Goal: Task Accomplishment & Management: Use online tool/utility

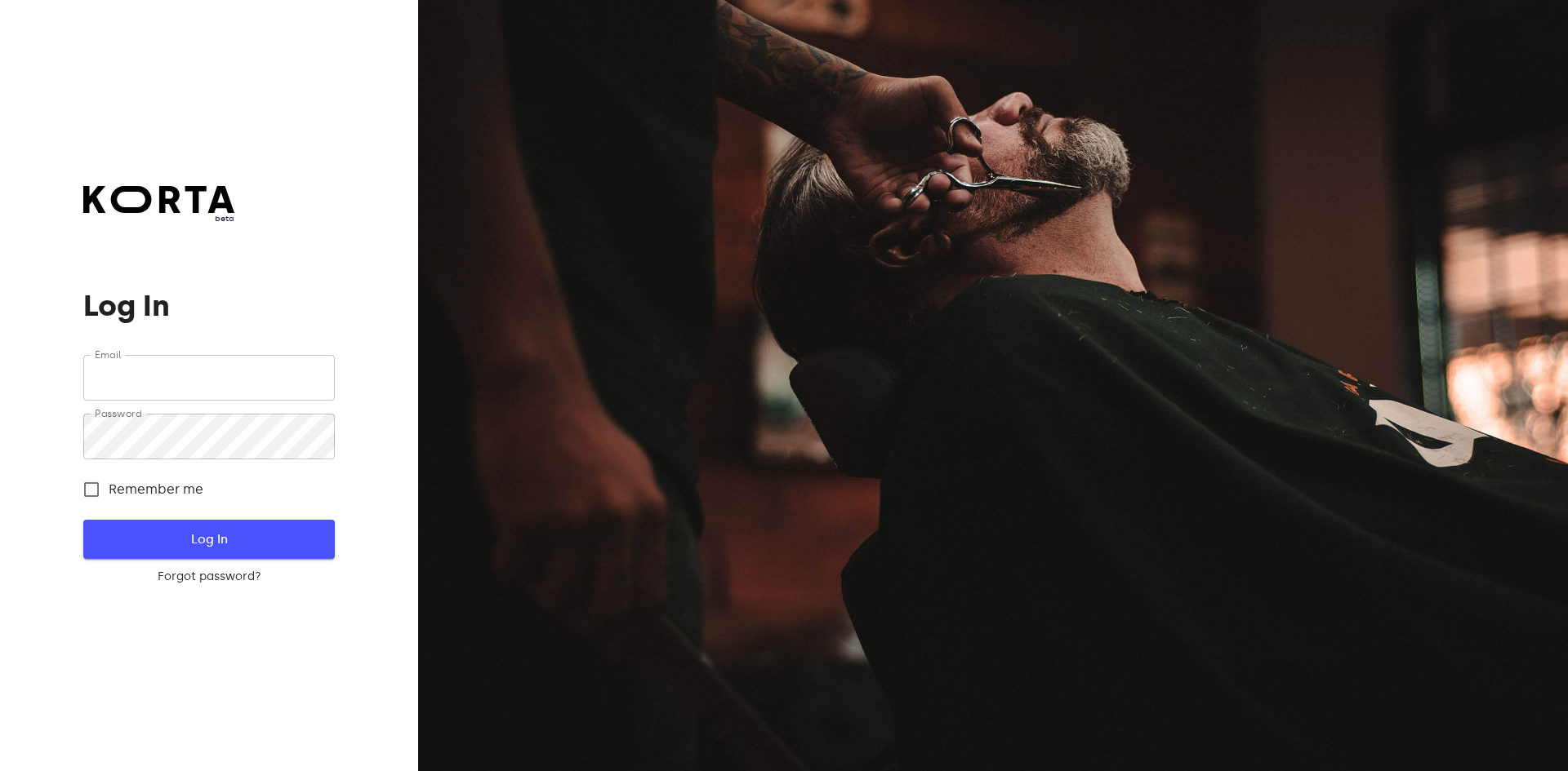
type input "[EMAIL_ADDRESS][DOMAIN_NAME]"
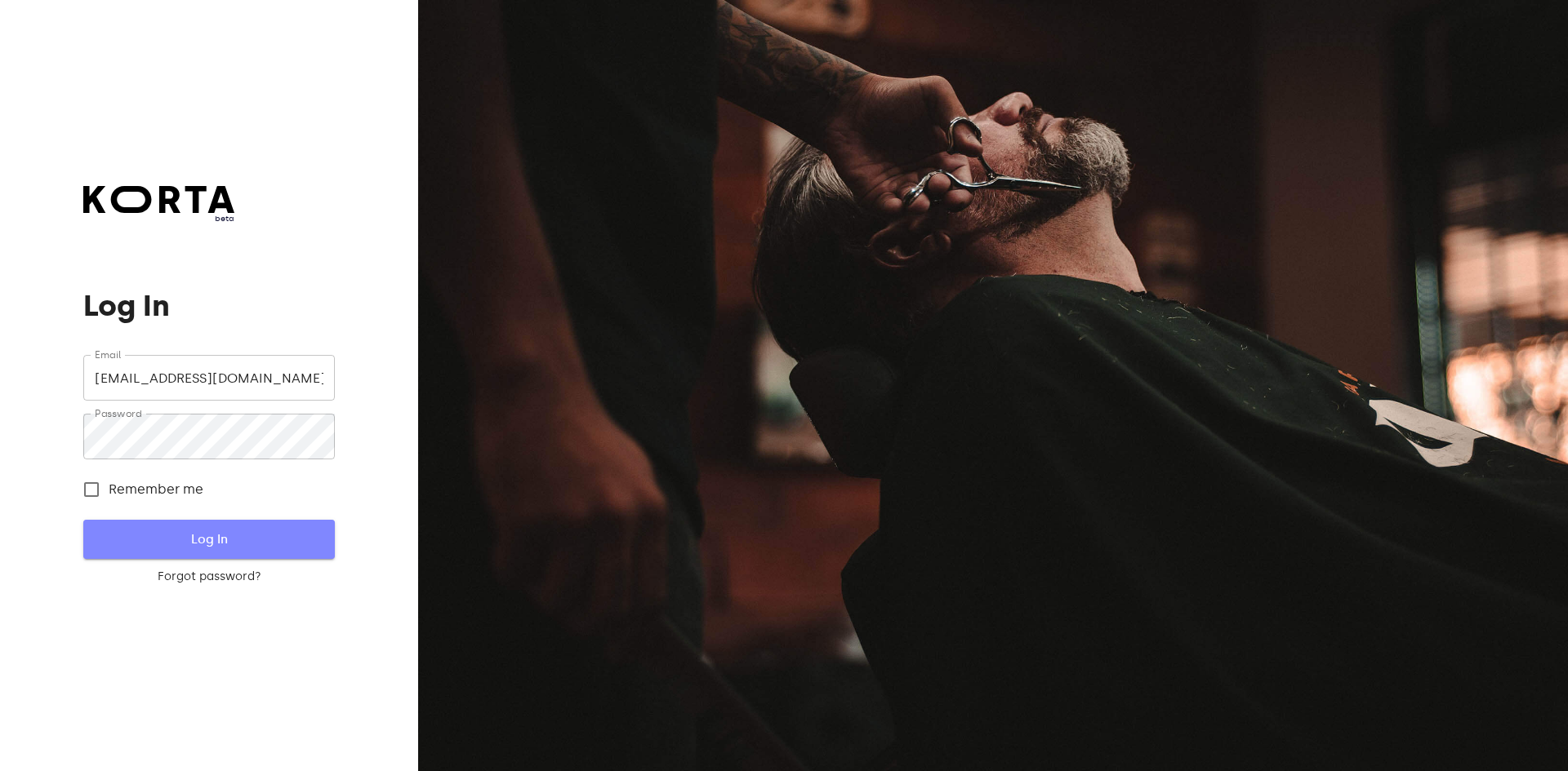
click at [174, 536] on span "Log In" at bounding box center [209, 540] width 199 height 22
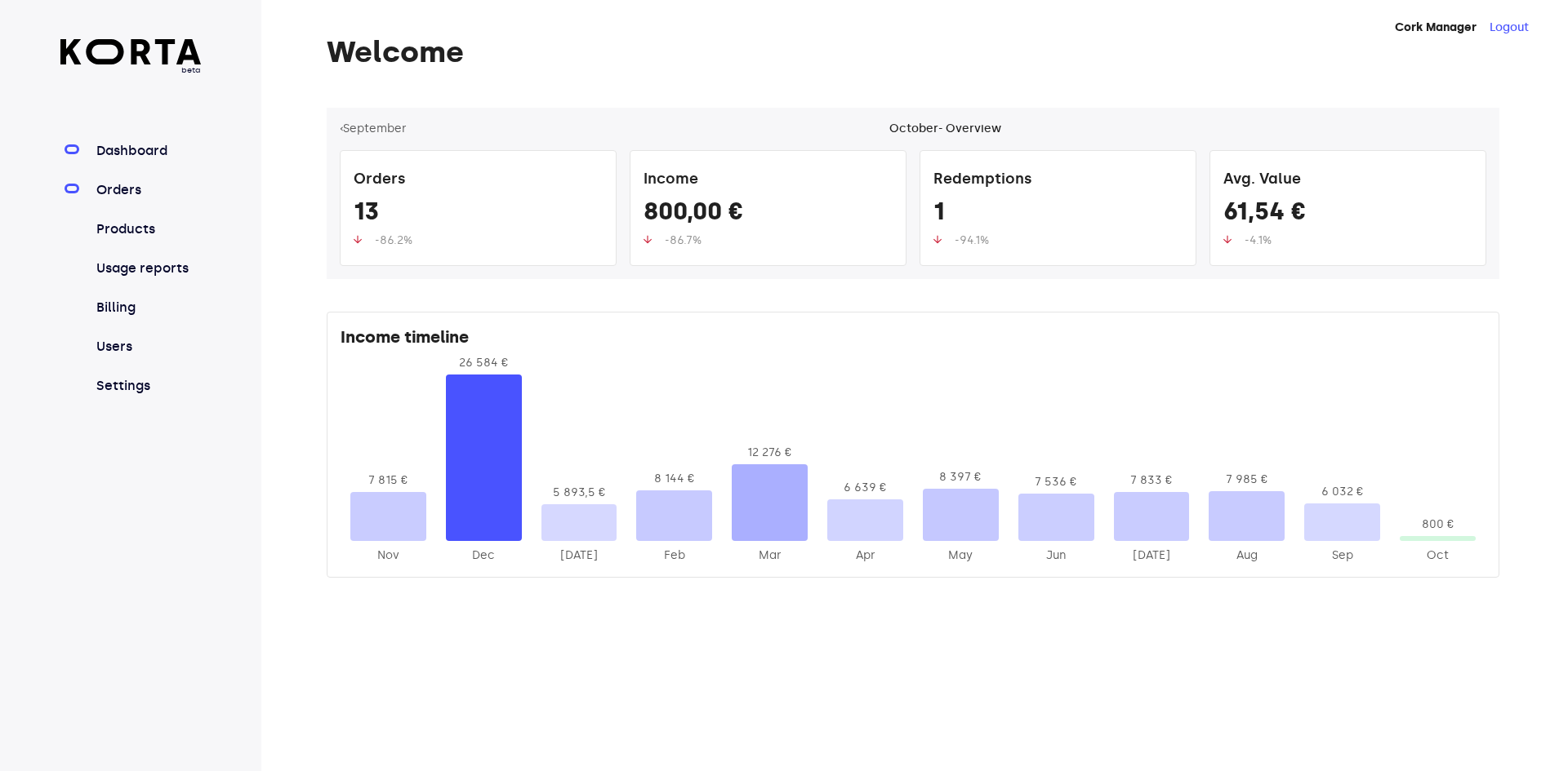
click at [126, 182] on link "Orders" at bounding box center [147, 190] width 108 height 20
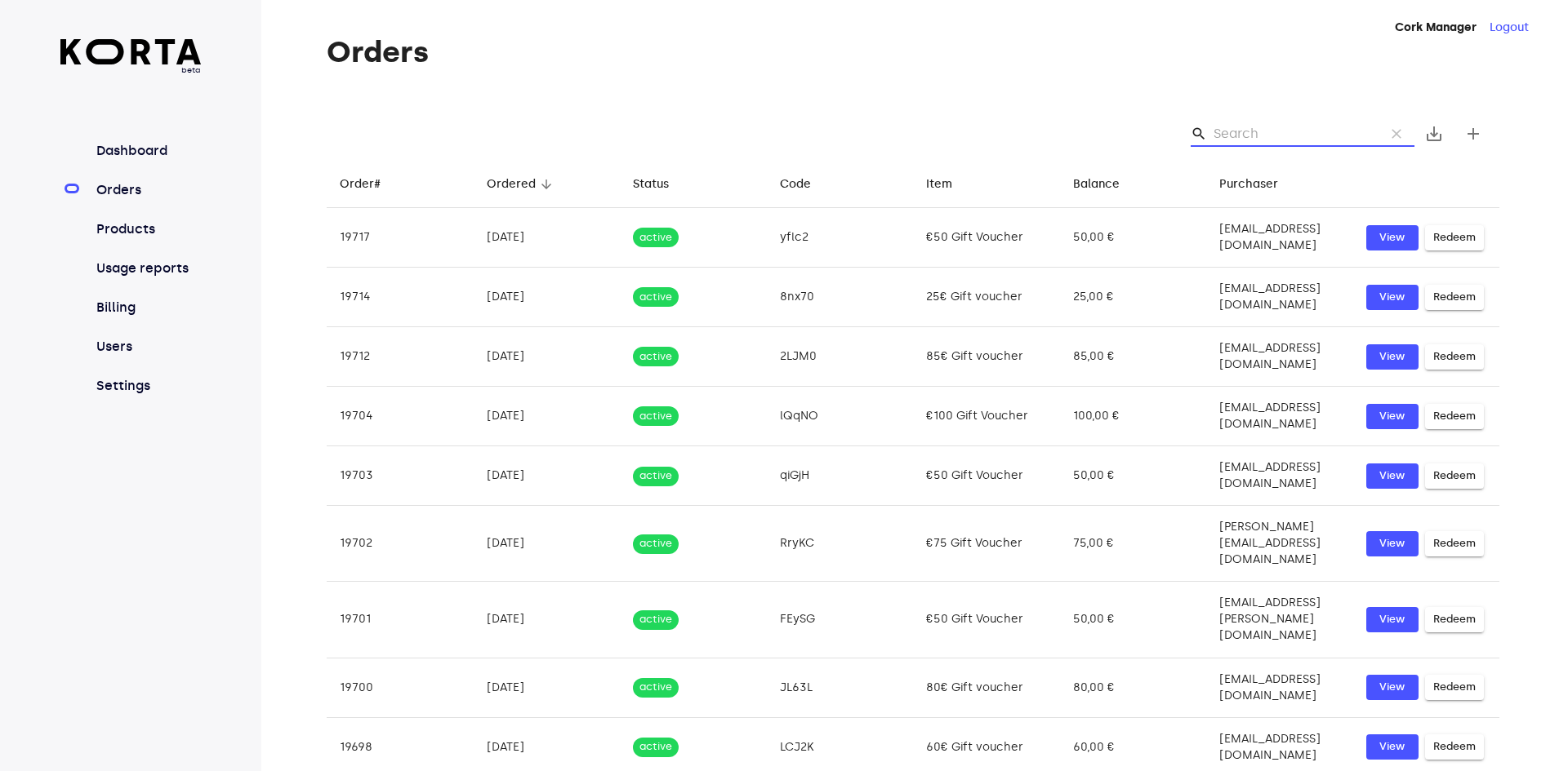
click at [1265, 128] on input "Search" at bounding box center [1292, 134] width 158 height 26
click at [1284, 133] on input "Search" at bounding box center [1292, 134] width 158 height 26
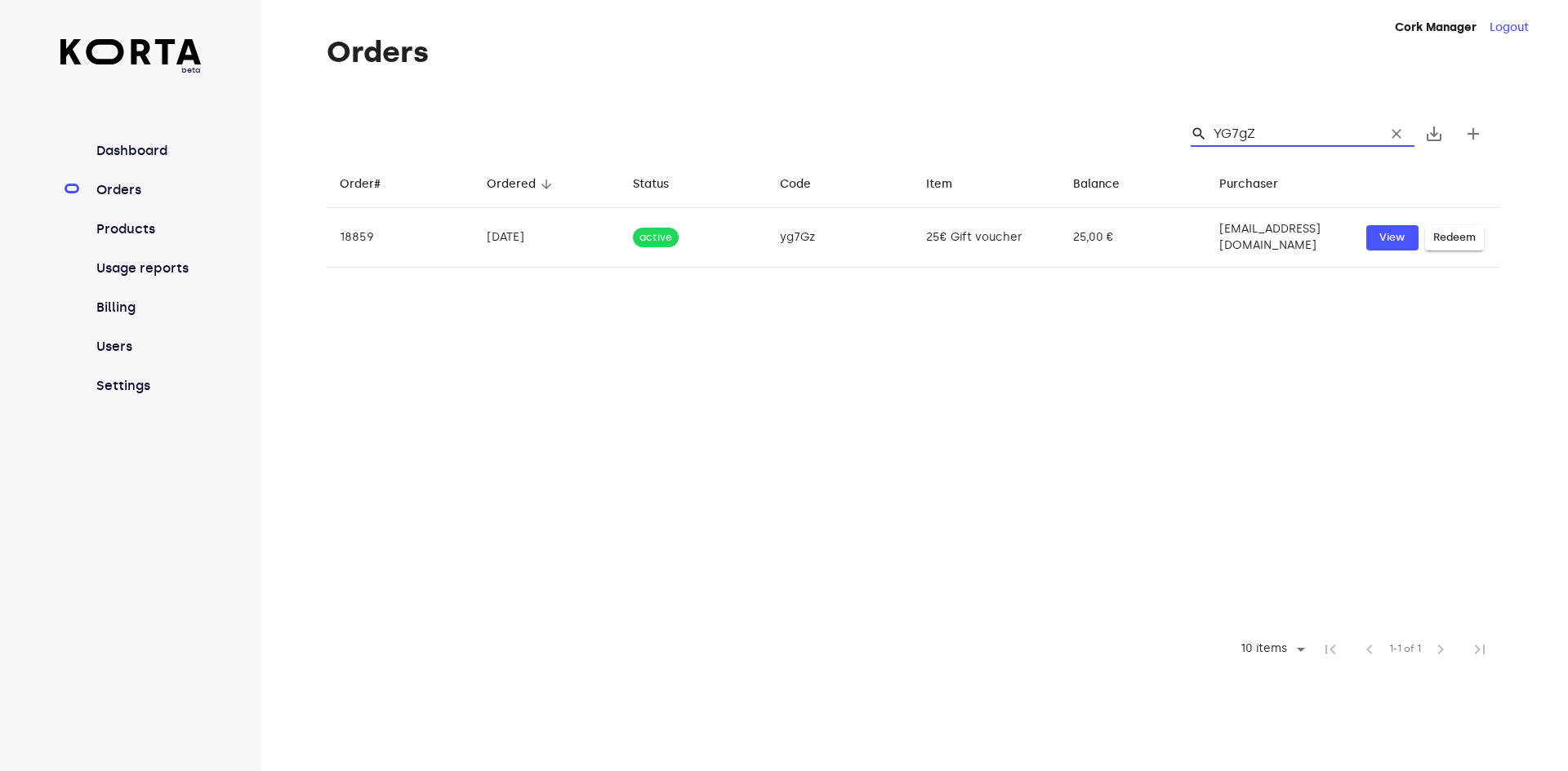
drag, startPoint x: 1280, startPoint y: 134, endPoint x: 1066, endPoint y: 123, distance: 214.3
click at [1066, 123] on div "search YG7gZ clear save_alt add" at bounding box center [913, 134] width 1172 height 52
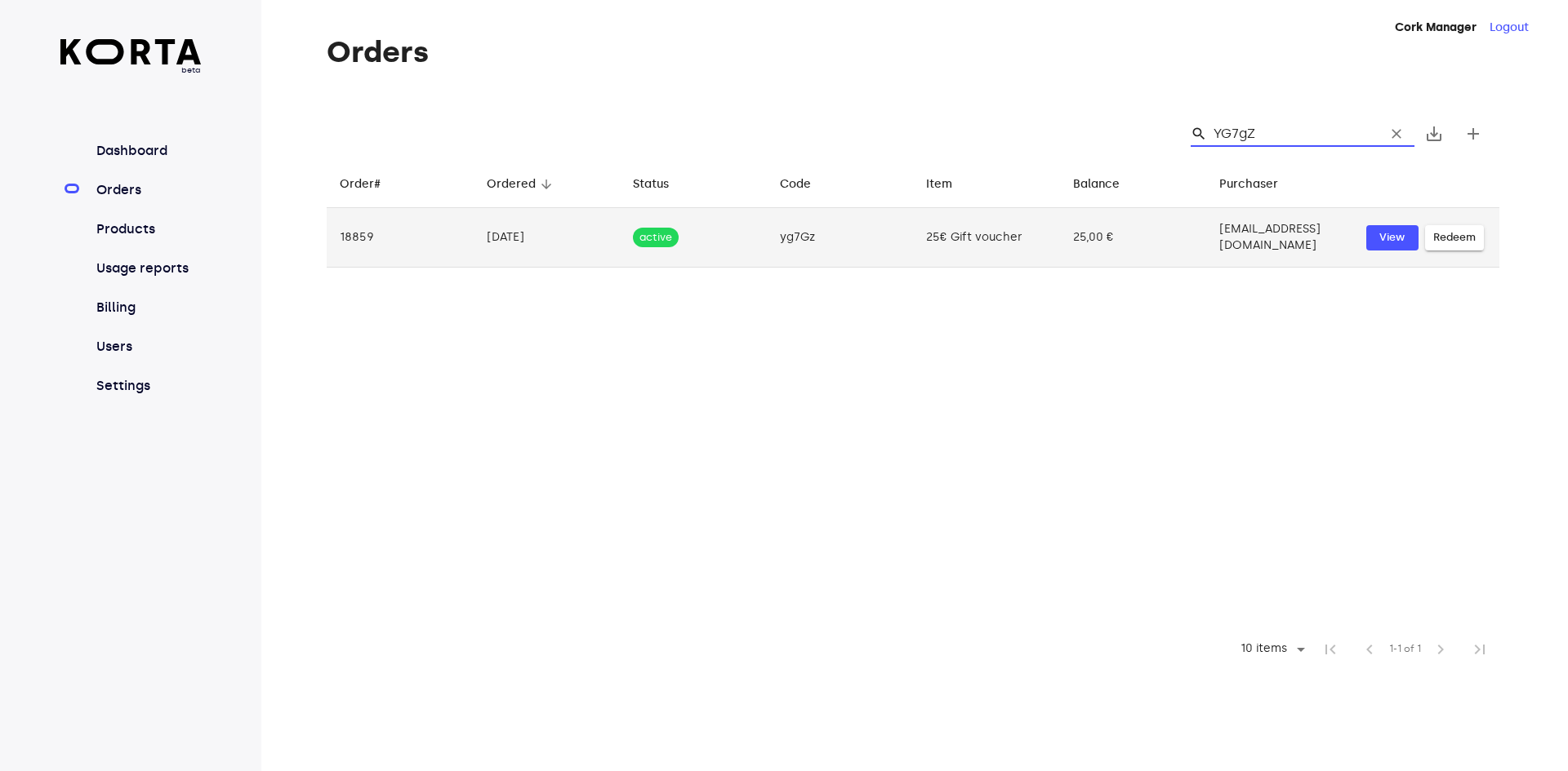
type input "YG7gZ"
click at [1465, 235] on span "Redeem" at bounding box center [1453, 237] width 42 height 19
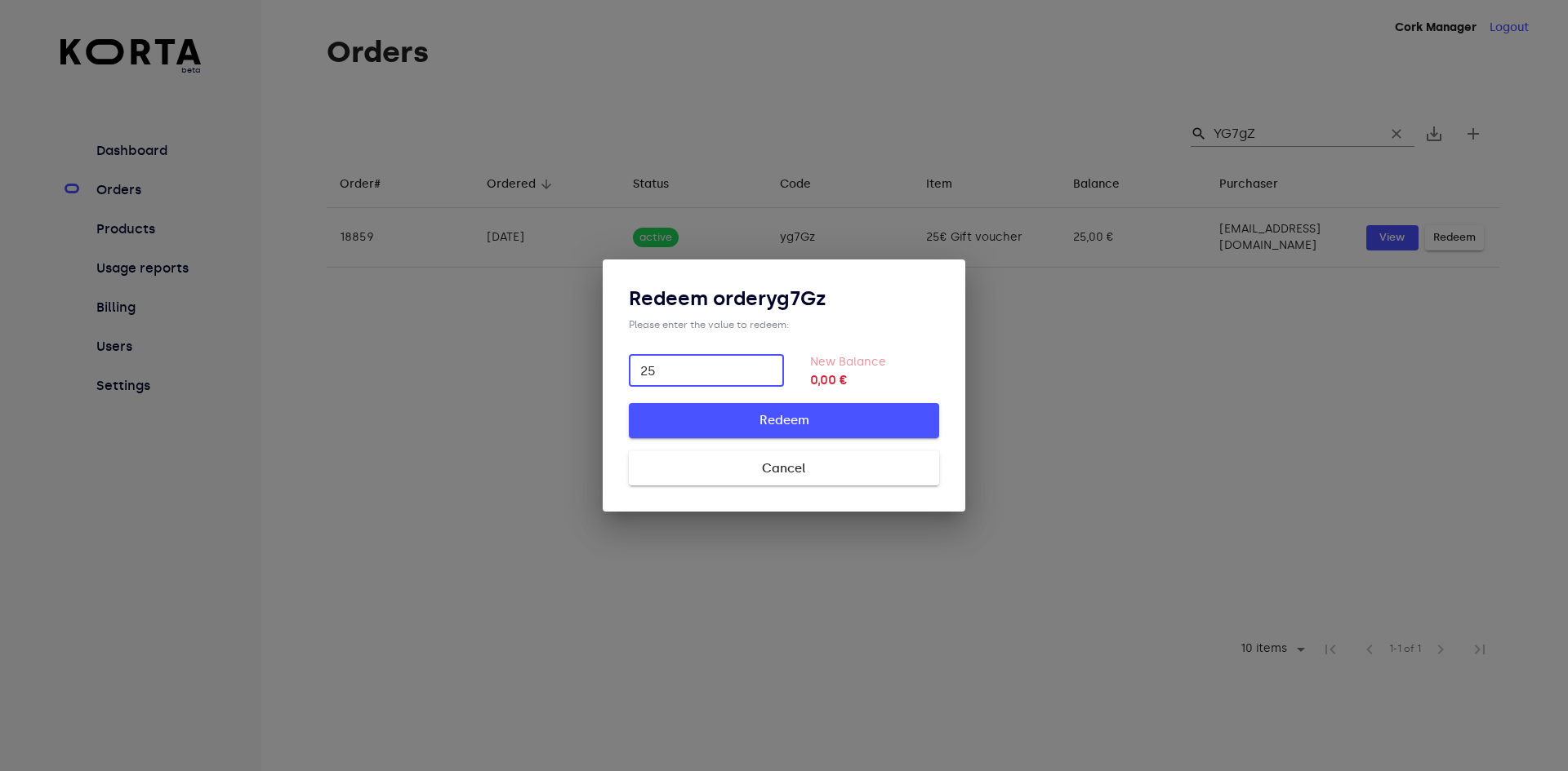
type input "25"
click at [798, 432] on button "Redeem" at bounding box center [783, 421] width 310 height 34
